Goal: Complete application form: Fill out and submit a form for a specific purpose

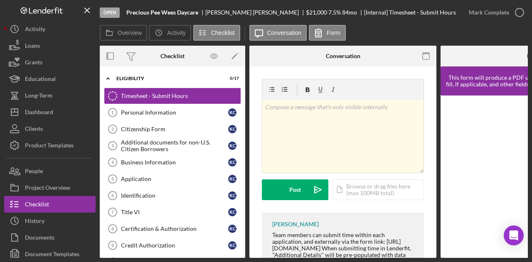
click at [396, 59] on div at bounding box center [405, 56] width 62 height 21
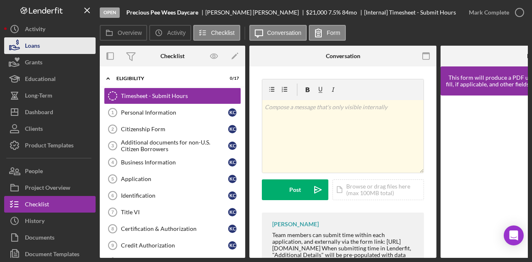
click at [35, 47] on div "Loans" at bounding box center [32, 46] width 15 height 19
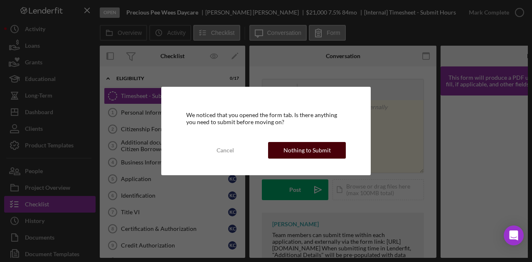
click at [330, 151] on button "Nothing to Submit" at bounding box center [307, 150] width 78 height 17
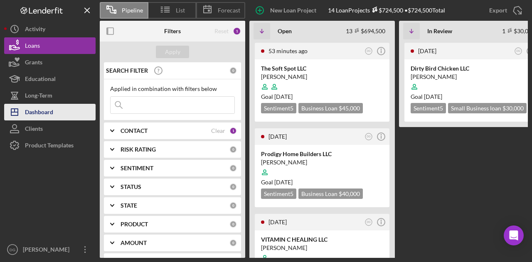
click at [40, 111] on div "Dashboard" at bounding box center [39, 113] width 28 height 19
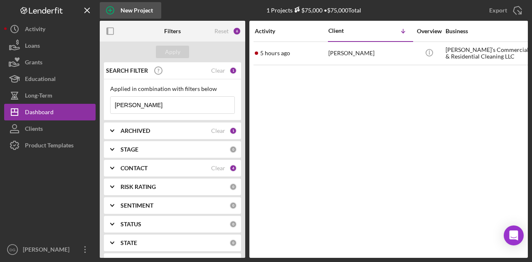
click at [108, 11] on icon "button" at bounding box center [110, 10] width 21 height 21
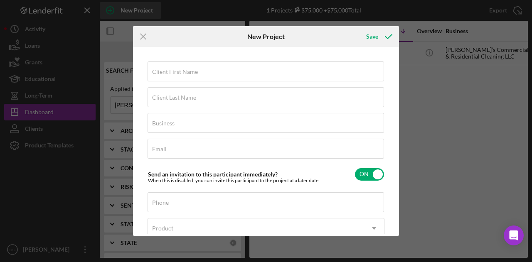
click at [108, 11] on body "New Project 1 Projects $75,000 • $75,000 Total sophia Export Icon/Export Filter…" at bounding box center [266, 131] width 532 height 262
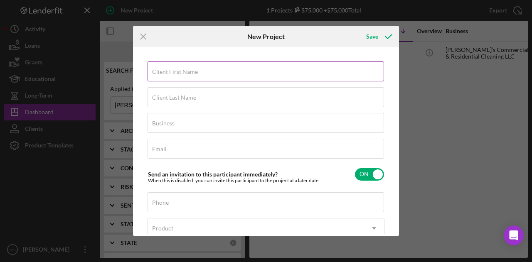
click at [188, 73] on label "Client First Name" at bounding box center [175, 72] width 46 height 7
click at [188, 73] on input "Client First Name" at bounding box center [266, 72] width 236 height 20
type input "[PERSON_NAME]"
click at [170, 106] on input "Client Last Name" at bounding box center [266, 97] width 236 height 20
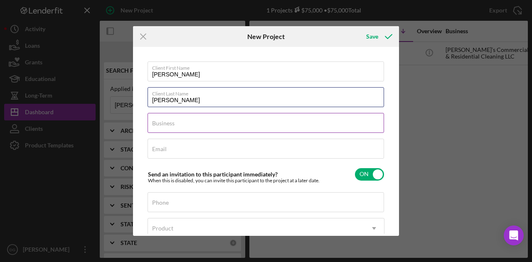
type input "[PERSON_NAME]"
click at [177, 124] on input "Business" at bounding box center [266, 123] width 236 height 20
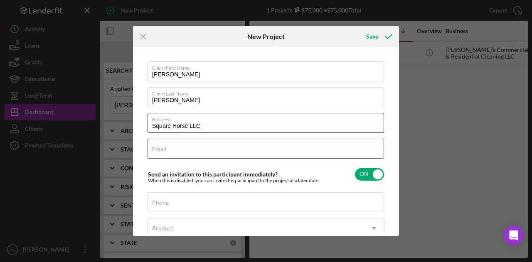
type input "Square Horse LLC"
click at [180, 151] on input "Email" at bounding box center [266, 149] width 236 height 20
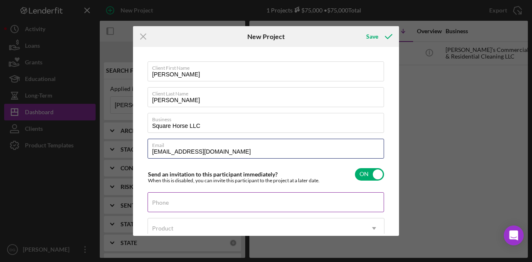
type input "[EMAIL_ADDRESS][DOMAIN_NAME]"
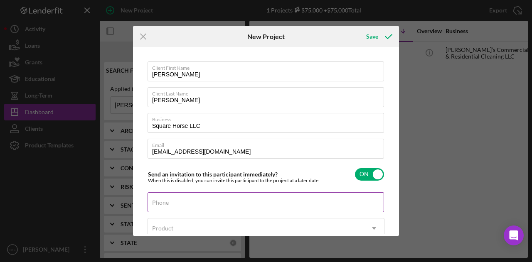
click at [170, 179] on input "Phone" at bounding box center [266, 202] width 236 height 20
type input "[PHONE_NUMBER]"
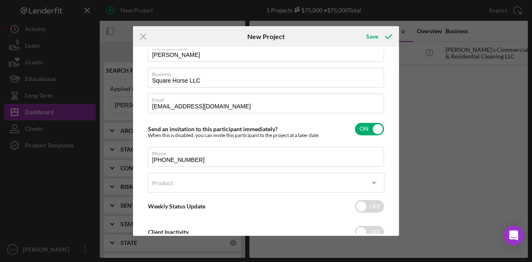
scroll to position [46, 0]
click at [392, 179] on div "Client First Name [PERSON_NAME] Client Last Name [PERSON_NAME] Business Square …" at bounding box center [266, 141] width 262 height 185
click at [348, 179] on div "Product" at bounding box center [256, 182] width 216 height 19
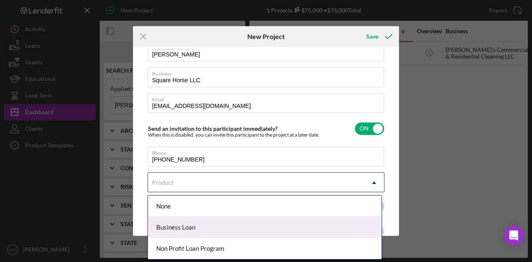
click at [219, 179] on div "Business Loan" at bounding box center [265, 227] width 234 height 21
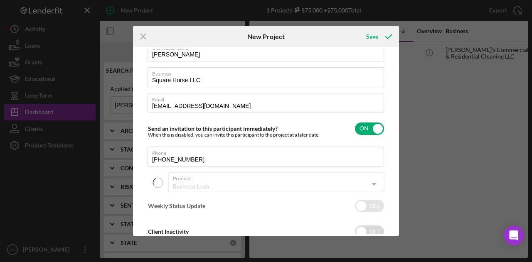
click at [364, 179] on input "checkbox" at bounding box center [369, 206] width 29 height 12
checkbox input "false"
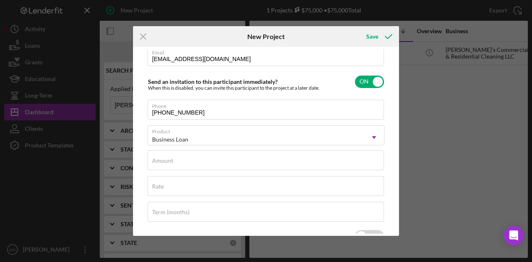
scroll to position [93, 0]
click at [230, 158] on div "Amount" at bounding box center [266, 160] width 237 height 21
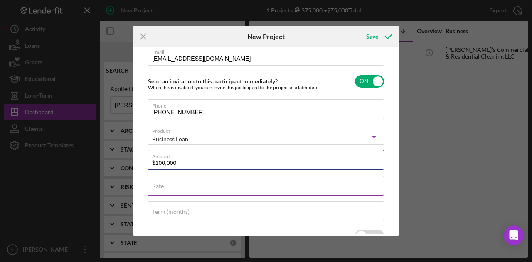
type input "$100,000"
click at [173, 179] on input "Rate" at bounding box center [266, 186] width 236 height 20
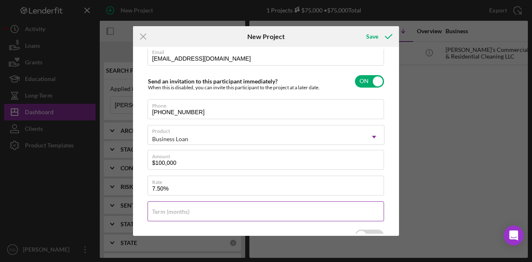
type input "7.500%"
click at [190, 179] on input "Term (months)" at bounding box center [266, 212] width 236 height 20
type input "84"
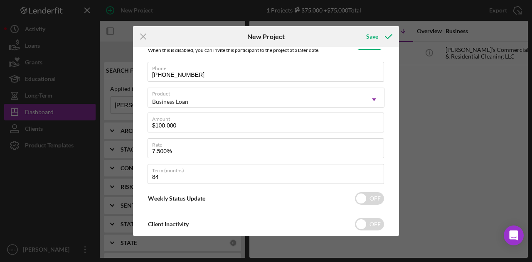
scroll to position [149, 0]
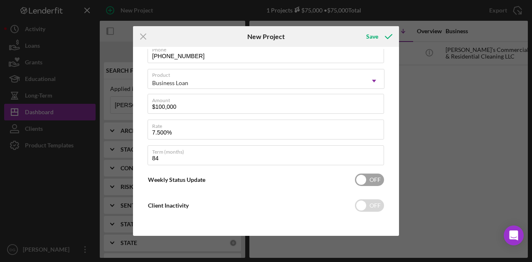
click at [361, 179] on input "checkbox" at bounding box center [369, 180] width 29 height 12
checkbox input "true"
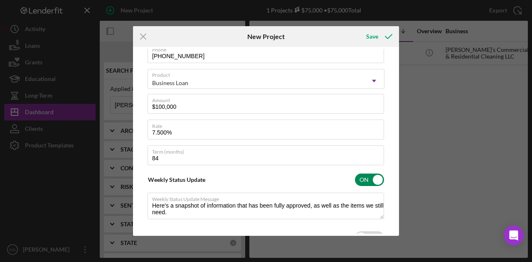
type textarea "Here's a snapshot of information that has been fully approved, as well as the i…"
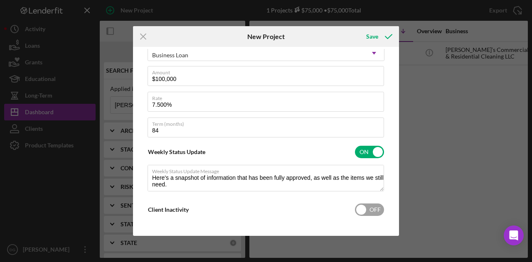
click at [359, 179] on input "checkbox" at bounding box center [369, 210] width 29 height 12
checkbox input "true"
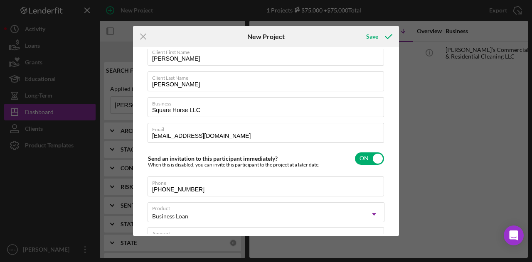
scroll to position [0, 0]
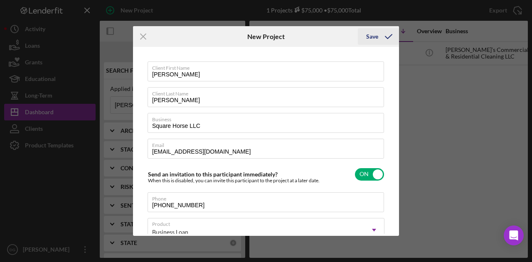
click at [369, 35] on div "Save" at bounding box center [372, 36] width 12 height 17
type textarea "Here's a snapshot of information that has been fully approved, as well as the i…"
checkbox input "false"
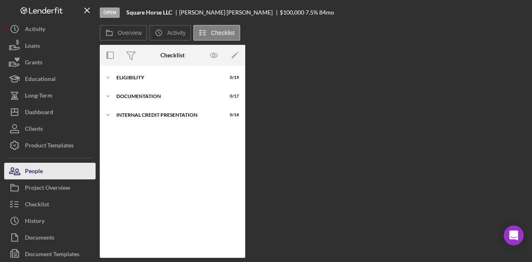
click at [40, 166] on div "People" at bounding box center [34, 172] width 18 height 19
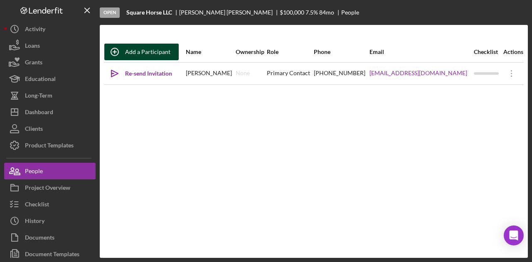
click at [139, 52] on div "Add a Participant" at bounding box center [147, 52] width 45 height 17
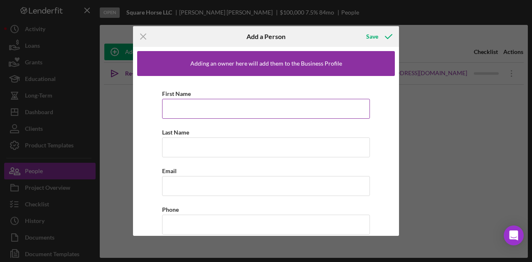
click at [184, 108] on input "First Name" at bounding box center [266, 109] width 208 height 20
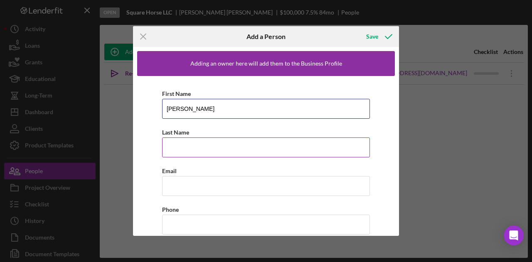
type input "[PERSON_NAME]"
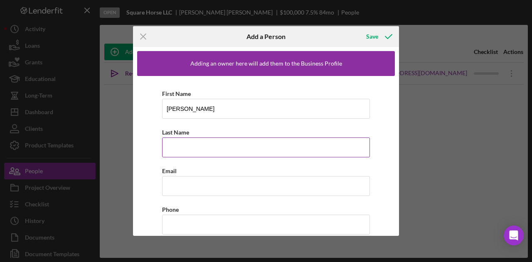
click at [172, 151] on input "Last Name" at bounding box center [266, 148] width 208 height 20
type input "[PERSON_NAME]"
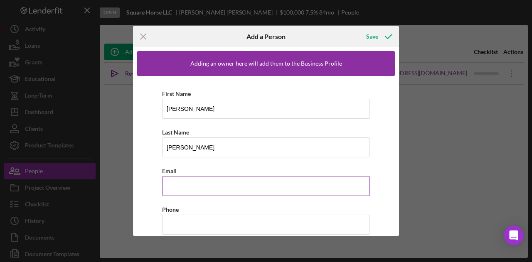
click at [178, 179] on input "Email" at bounding box center [266, 186] width 208 height 20
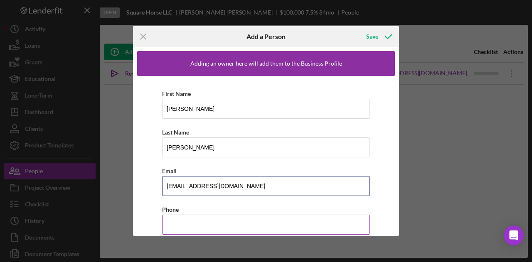
type input "[EMAIL_ADDRESS][DOMAIN_NAME]"
click at [178, 179] on input "Phone" at bounding box center [266, 225] width 208 height 20
type input "[PHONE_NUMBER]"
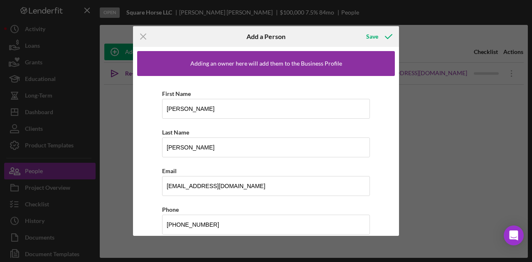
drag, startPoint x: 395, startPoint y: 162, endPoint x: 395, endPoint y: 185, distance: 23.3
click at [395, 179] on div "Adding an owner here will add them to the Business Profile First Name [PERSON_N…" at bounding box center [266, 141] width 266 height 189
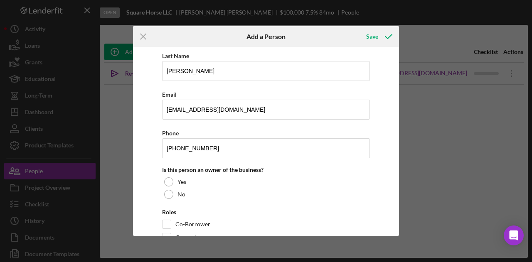
scroll to position [101, 0]
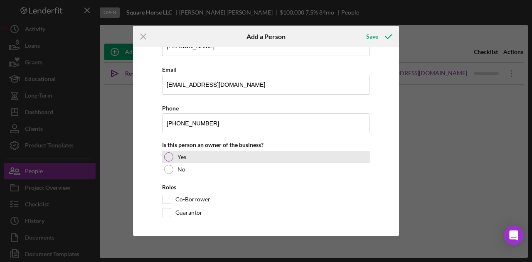
click at [179, 154] on label "Yes" at bounding box center [181, 157] width 9 height 7
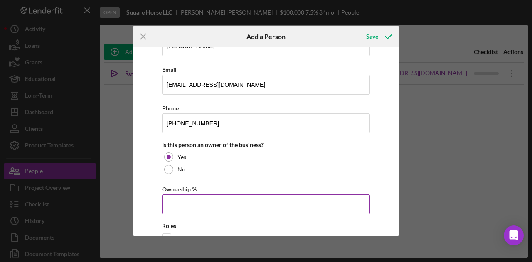
click at [180, 179] on input "Ownership %" at bounding box center [266, 204] width 208 height 20
type input "50.00%"
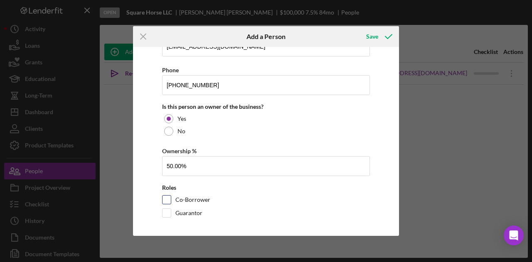
click at [182, 179] on label "Co-Borrower" at bounding box center [192, 200] width 35 height 8
click at [171, 179] on input "Co-Borrower" at bounding box center [166, 200] width 8 height 8
checkbox input "true"
click at [168, 179] on div "Guarantor" at bounding box center [266, 215] width 208 height 13
drag, startPoint x: 163, startPoint y: 210, endPoint x: 157, endPoint y: 204, distance: 8.8
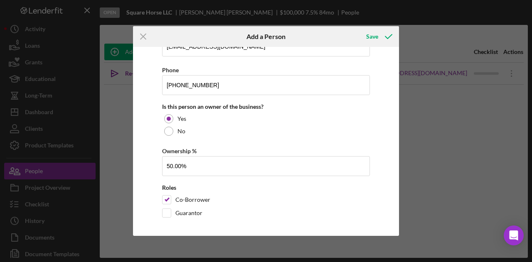
click at [157, 179] on div "First Name [PERSON_NAME] Last Name [PERSON_NAME] Email [EMAIL_ADDRESS][DOMAIN_N…" at bounding box center [266, 85] width 258 height 298
click at [167, 179] on input "Guarantor" at bounding box center [166, 213] width 8 height 8
checkbox input "true"
click at [381, 35] on icon "button" at bounding box center [388, 36] width 21 height 21
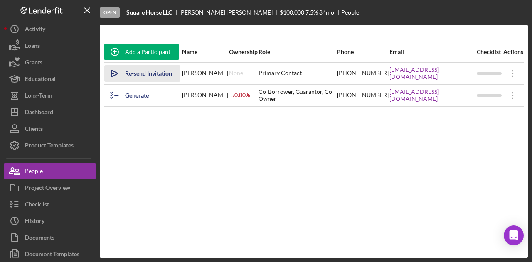
click at [144, 74] on div "Re-send Invitation" at bounding box center [148, 73] width 47 height 17
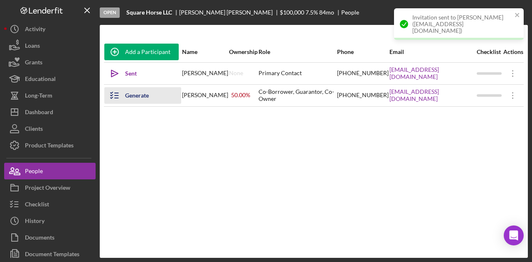
click at [141, 94] on div "Generate Checklist" at bounding box center [149, 95] width 48 height 17
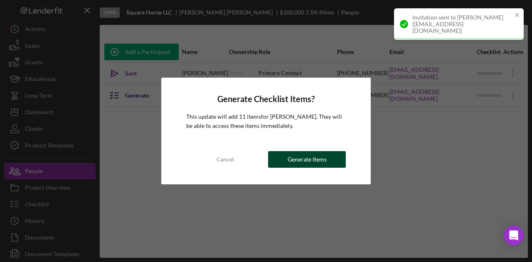
click at [322, 155] on div "Generate Items" at bounding box center [307, 159] width 39 height 17
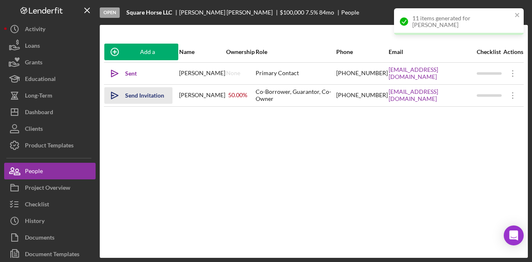
click at [149, 98] on div "Send Invitation" at bounding box center [144, 95] width 39 height 17
